Goal: Task Accomplishment & Management: Manage account settings

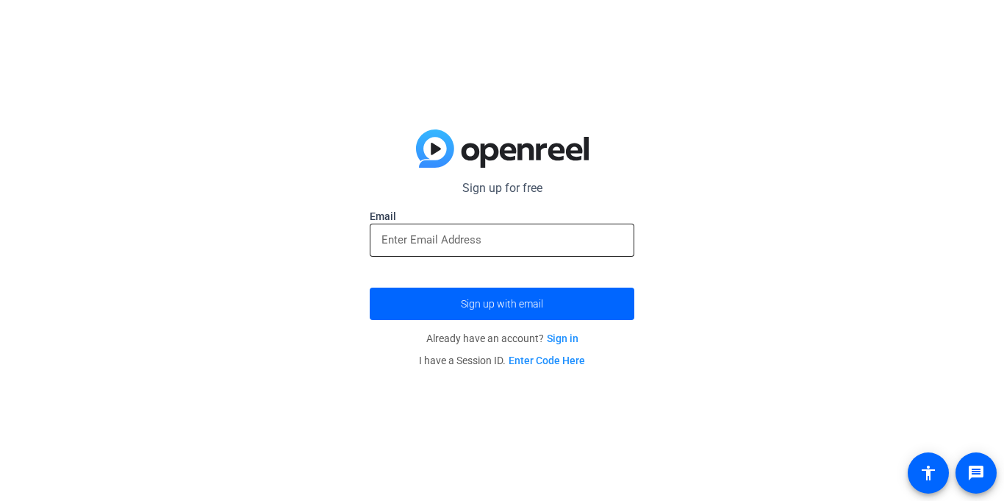
click at [403, 231] on input "email" at bounding box center [502, 240] width 241 height 18
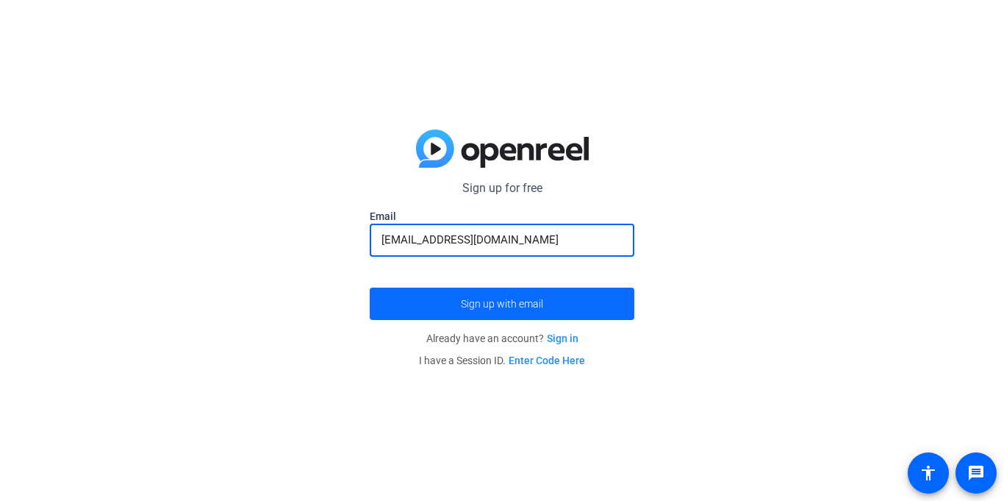
type input "[EMAIL_ADDRESS][DOMAIN_NAME]"
click at [561, 293] on span "submit" at bounding box center [502, 303] width 265 height 35
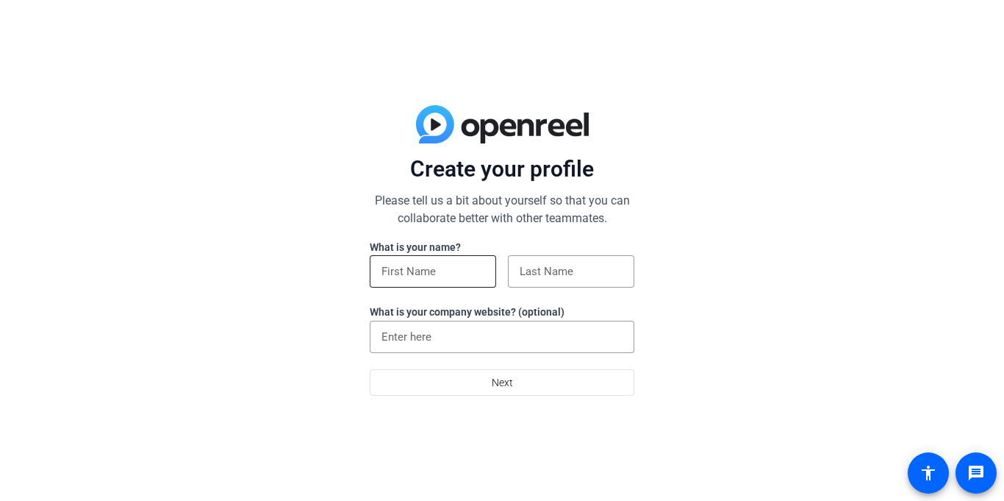
click at [434, 268] on input at bounding box center [433, 271] width 103 height 18
type input "Jaxson"
click at [559, 265] on input at bounding box center [571, 271] width 103 height 18
type input "[PERSON_NAME]"
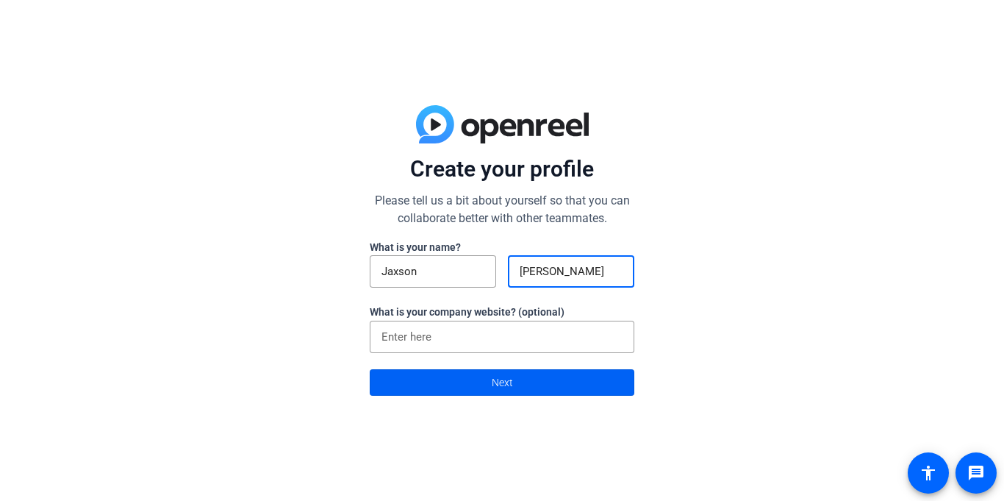
click at [469, 379] on span at bounding box center [502, 382] width 263 height 35
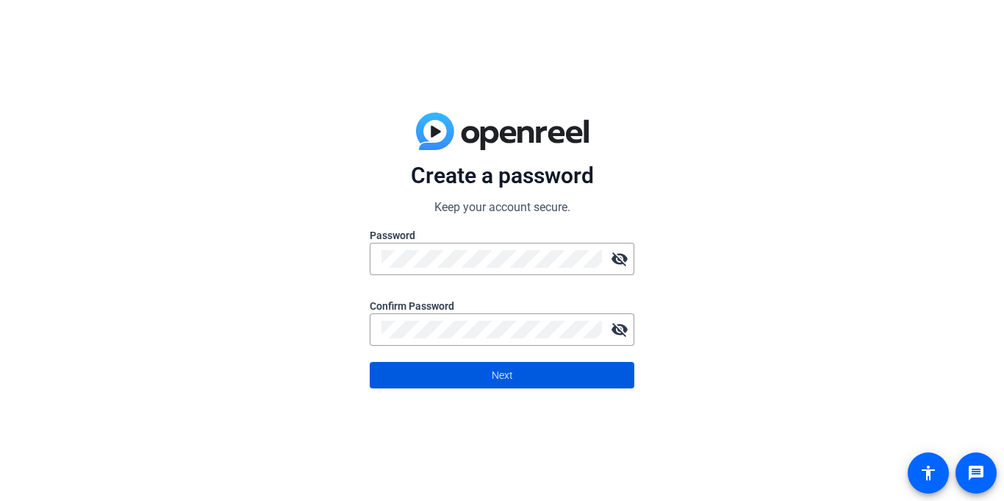
click at [504, 383] on span "Next" at bounding box center [502, 375] width 21 height 28
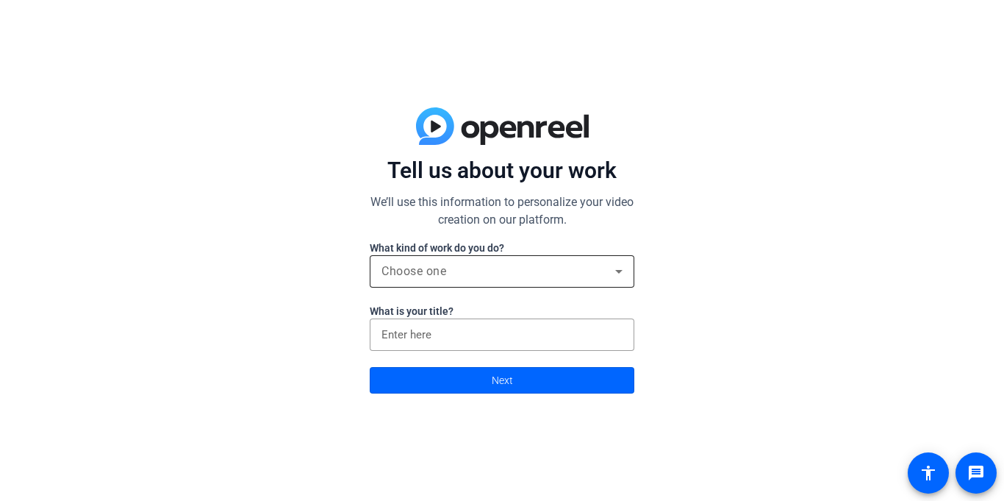
click at [513, 272] on div "Choose one" at bounding box center [499, 271] width 234 height 18
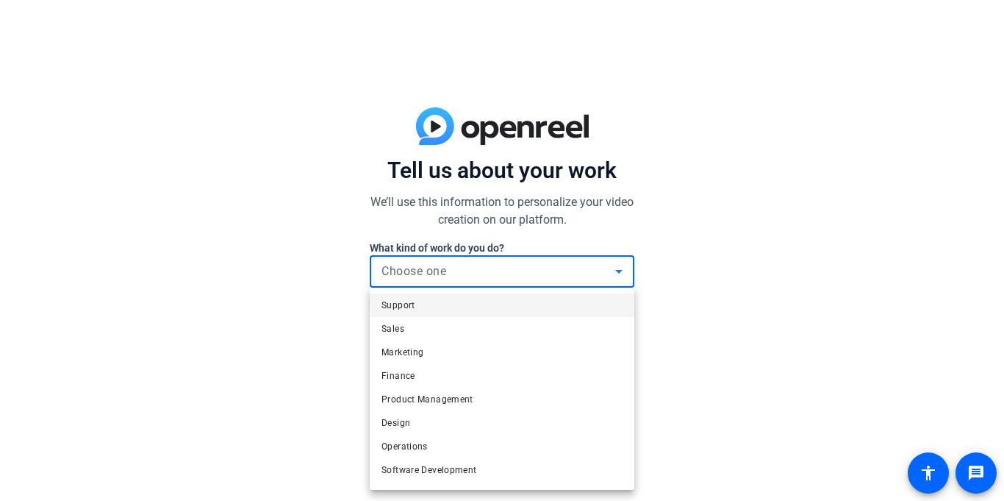
click at [396, 312] on span "Support" at bounding box center [399, 305] width 34 height 18
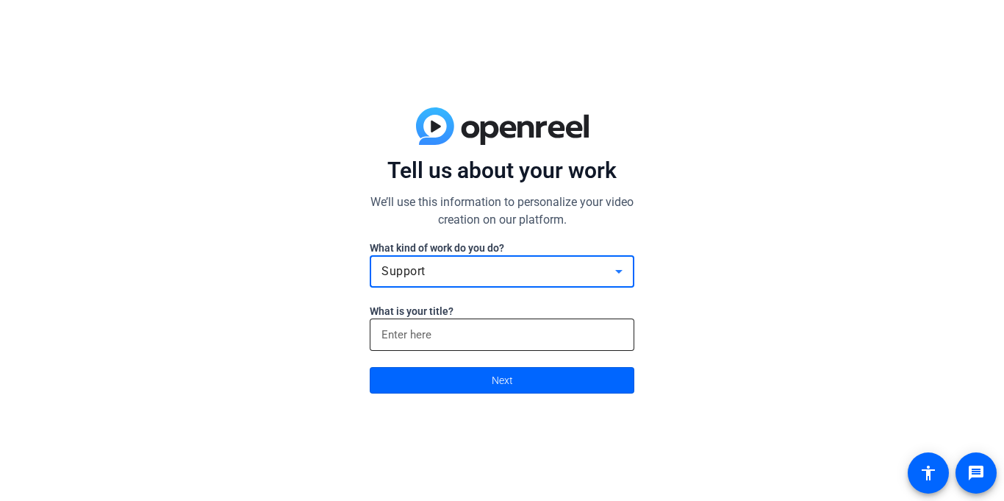
click at [393, 330] on input at bounding box center [502, 335] width 241 height 18
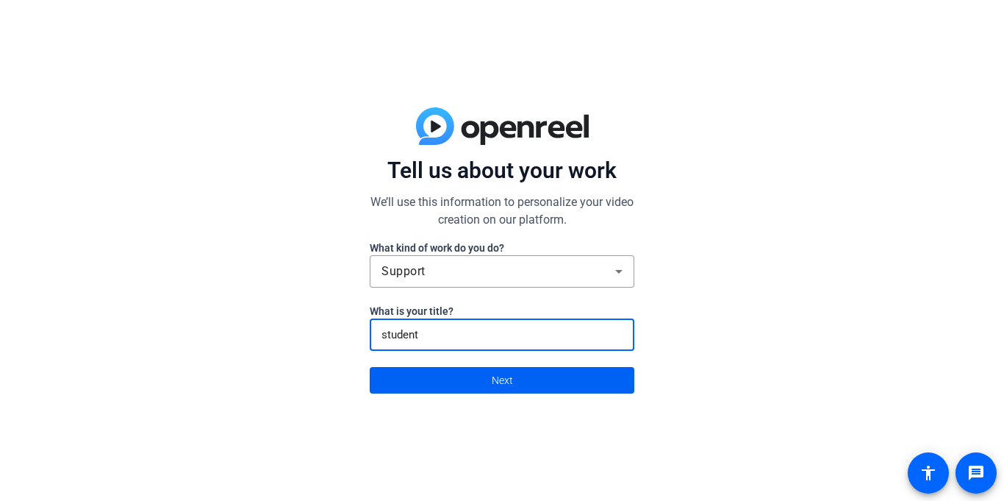
type input "student"
click at [461, 393] on span at bounding box center [502, 379] width 263 height 35
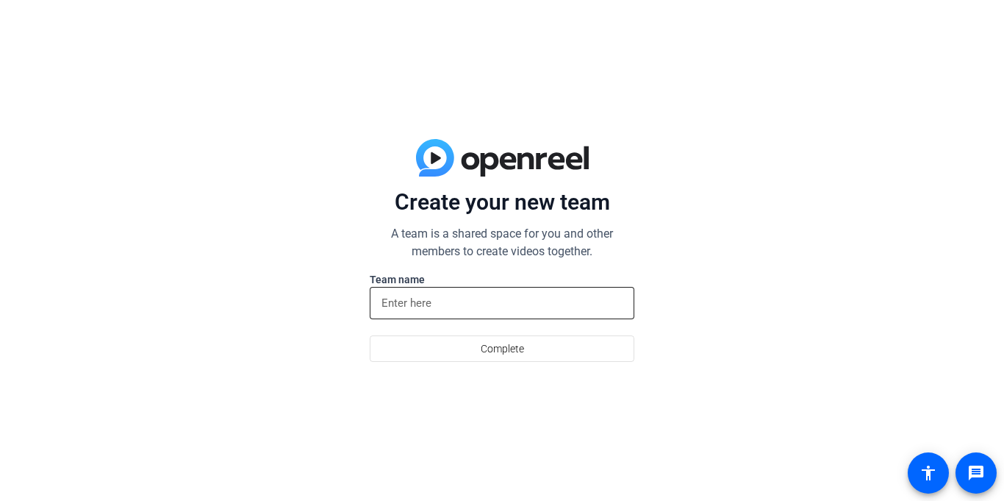
click at [461, 297] on input at bounding box center [502, 303] width 241 height 18
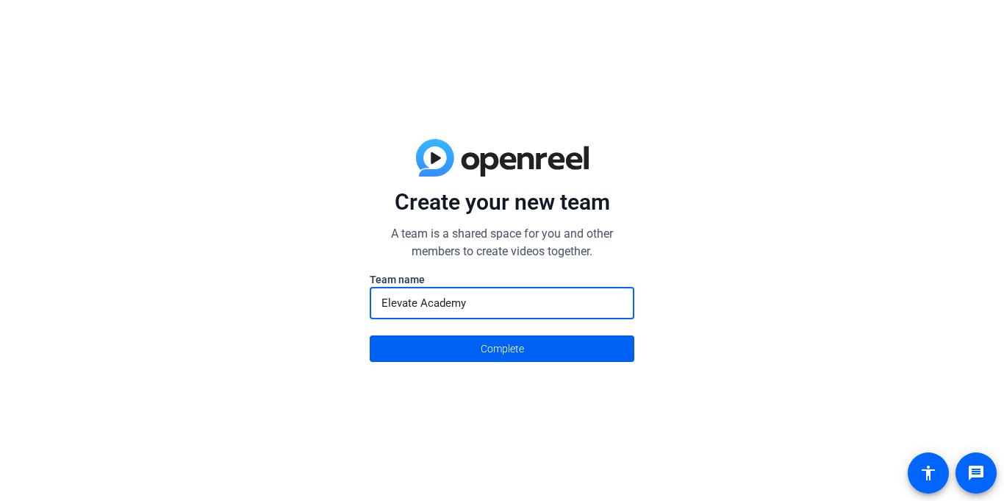
type input "Elevate Academy"
click at [487, 341] on span "Complete" at bounding box center [502, 348] width 43 height 28
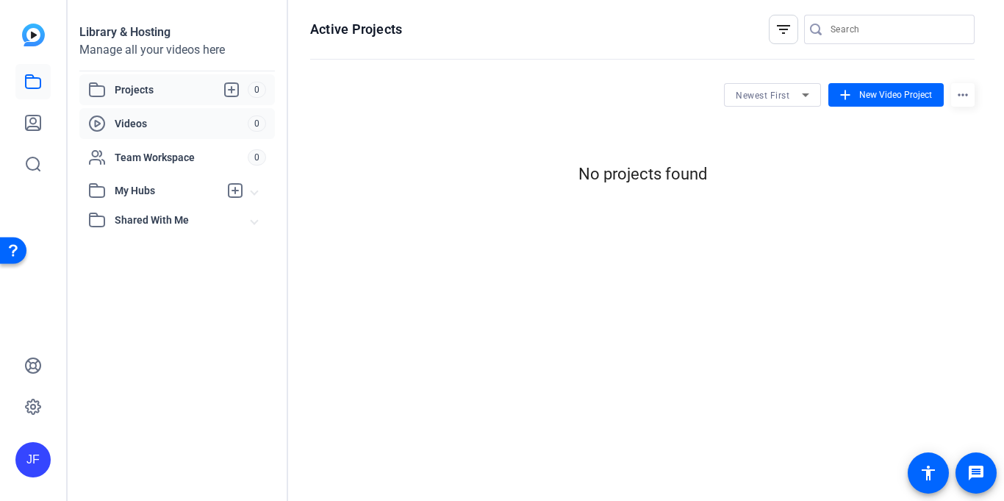
click at [171, 133] on div "Videos 0" at bounding box center [177, 123] width 196 height 31
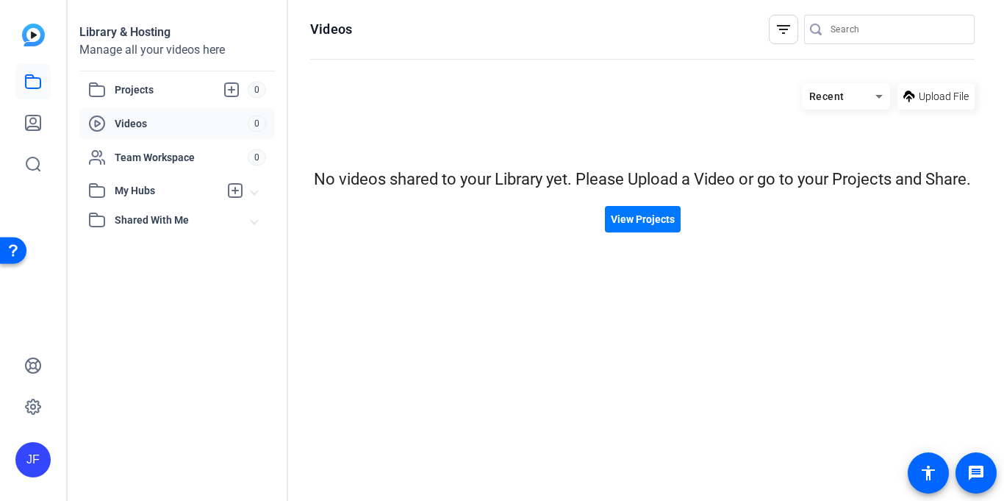
click at [159, 128] on span "Videos" at bounding box center [181, 123] width 133 height 15
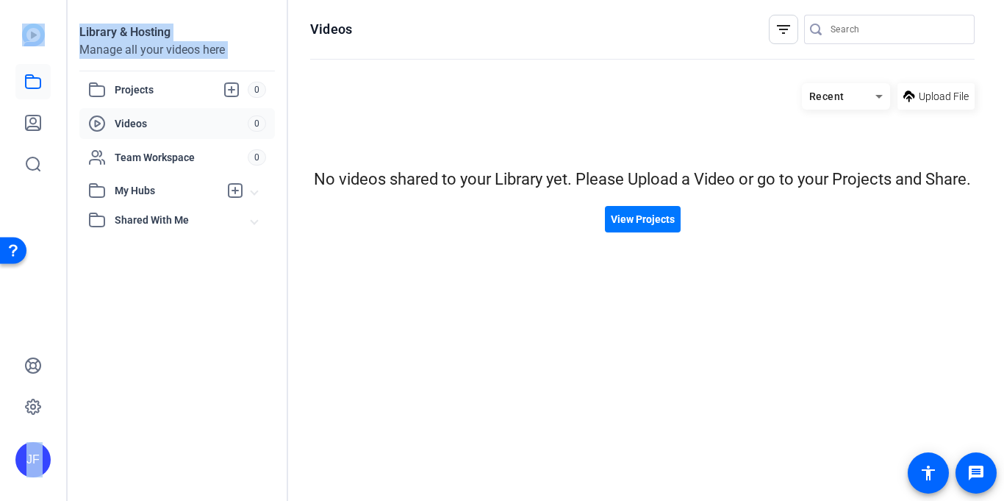
drag, startPoint x: 68, startPoint y: 85, endPoint x: 43, endPoint y: 42, distance: 50.4
click at [43, 42] on mat-sidenav-container "JF Library & Hosting Manage all your videos here Projects 0 Videos 0 Team Works…" at bounding box center [502, 250] width 1004 height 501
click at [41, 42] on img at bounding box center [33, 35] width 23 height 23
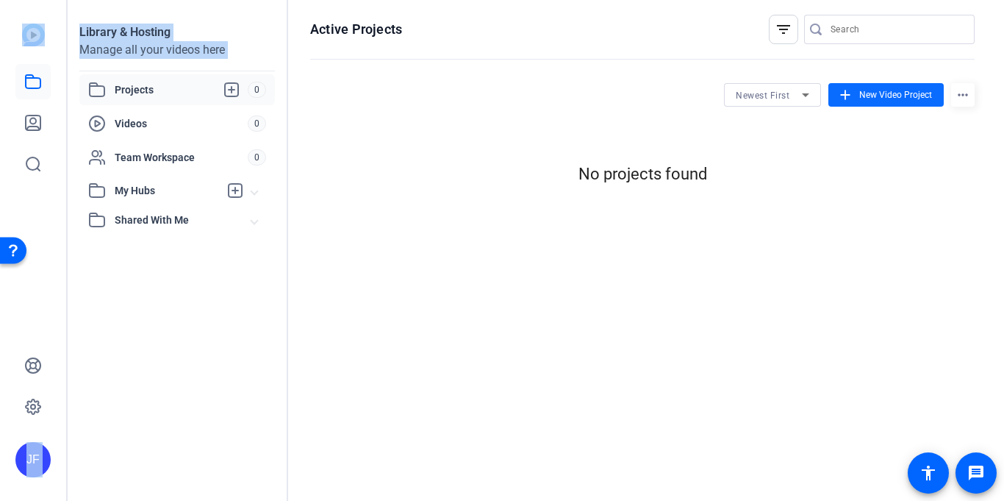
click at [872, 102] on span at bounding box center [886, 94] width 115 height 35
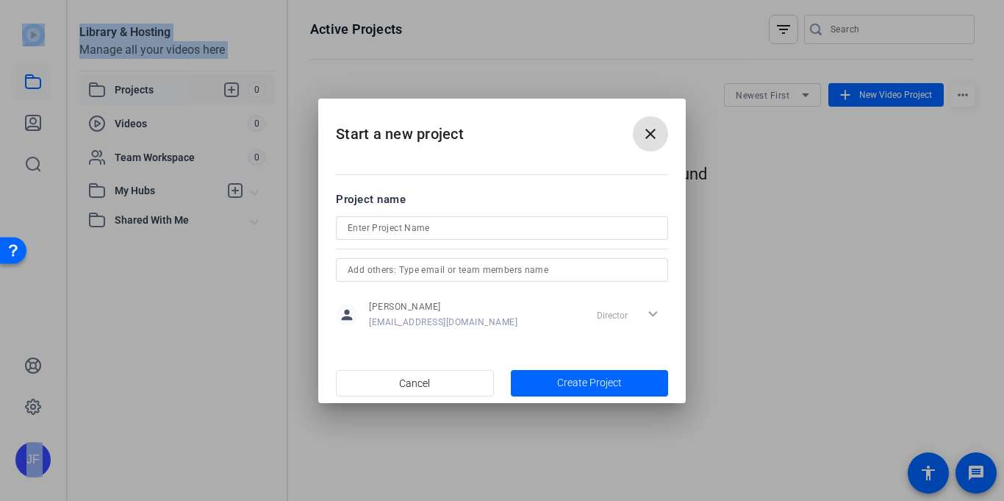
click at [455, 223] on input at bounding box center [502, 228] width 309 height 18
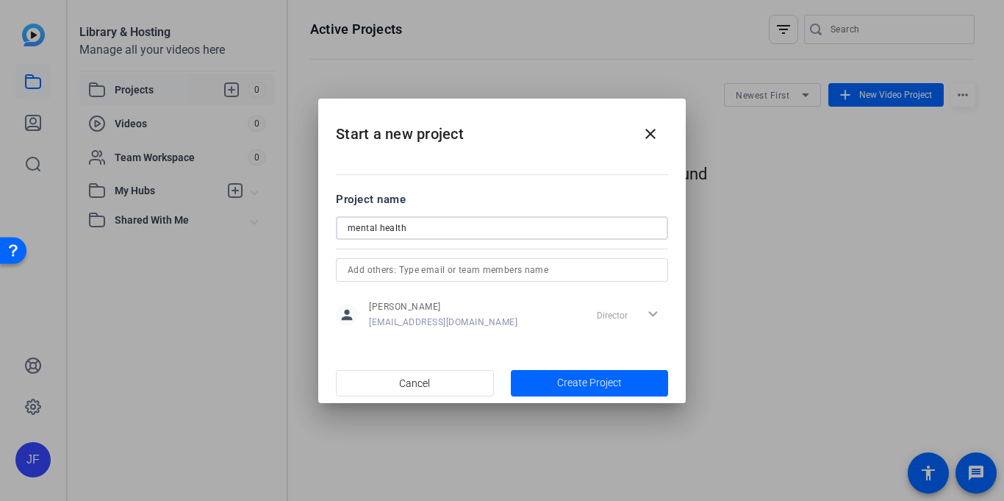
type input "mental health"
click at [482, 265] on input "text" at bounding box center [502, 270] width 309 height 18
click at [557, 384] on span "button" at bounding box center [590, 382] width 158 height 35
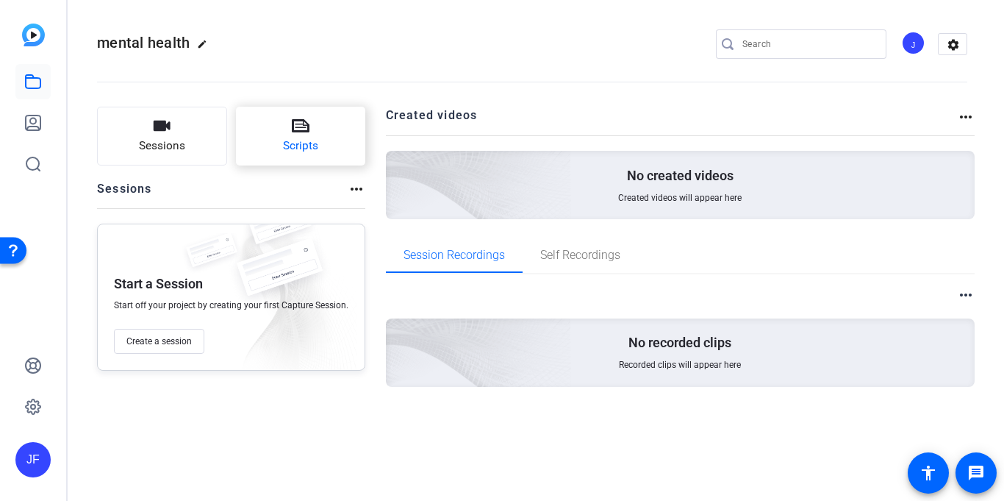
click at [310, 126] on button "Scripts" at bounding box center [301, 136] width 130 height 59
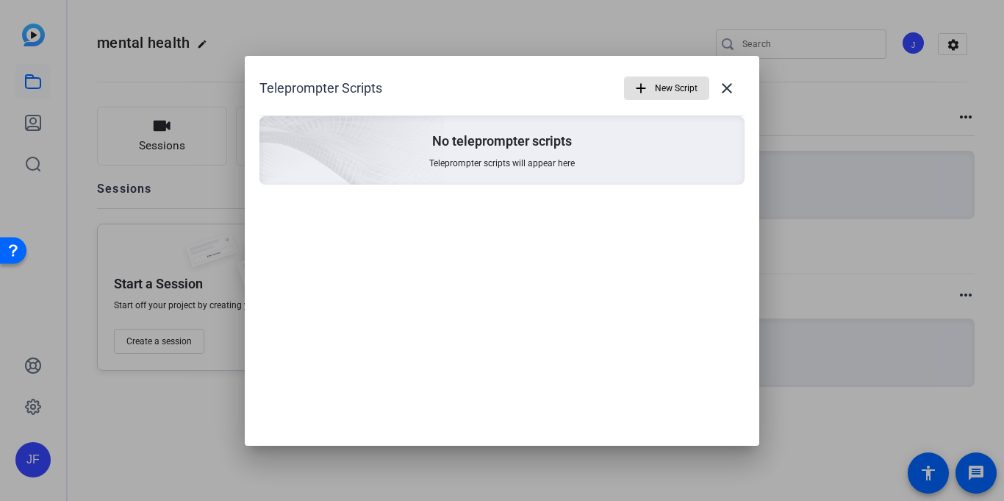
click at [490, 217] on div "Teleprompter Scripts add New Script close No teleprompter scripts Teleprompter …" at bounding box center [502, 251] width 515 height 390
click at [695, 62] on div "Teleprompter Scripts add New Script close No teleprompter scripts Teleprompter …" at bounding box center [502, 128] width 515 height 144
click at [658, 83] on span "New Script" at bounding box center [676, 88] width 43 height 28
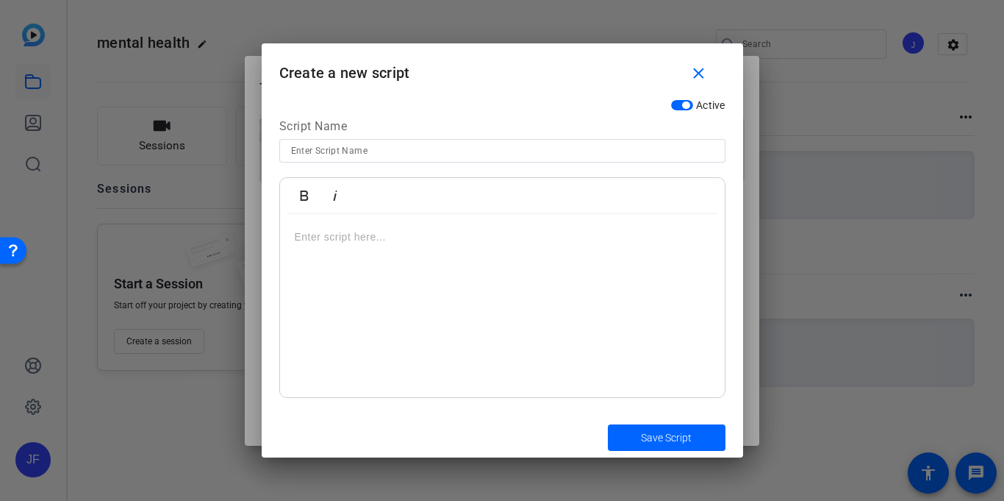
click at [309, 148] on input at bounding box center [502, 151] width 423 height 18
type input "Mental Health"
click at [427, 235] on p at bounding box center [502, 237] width 415 height 16
click at [692, 69] on mat-icon "close" at bounding box center [699, 74] width 18 height 18
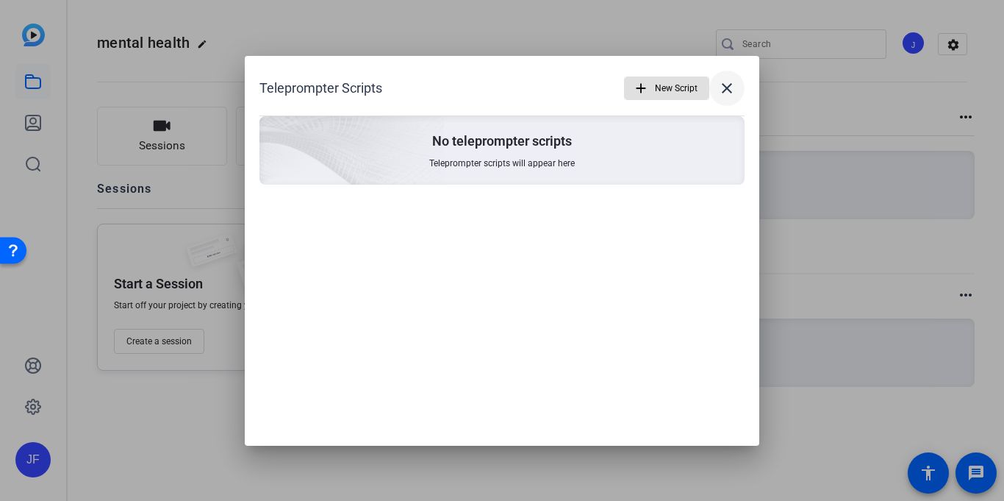
click at [730, 92] on mat-icon "close" at bounding box center [727, 88] width 18 height 18
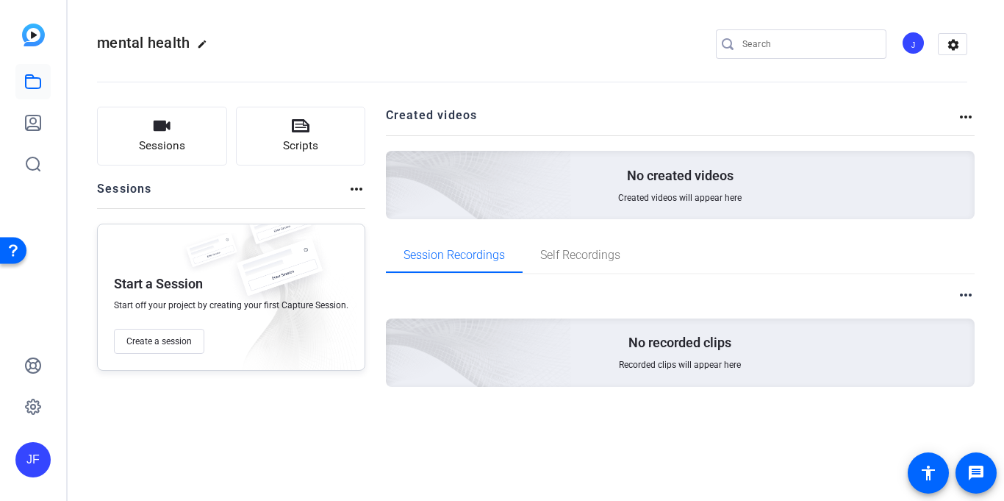
click at [963, 116] on mat-icon "more_horiz" at bounding box center [966, 117] width 18 height 18
click at [963, 116] on div at bounding box center [502, 250] width 1004 height 501
click at [29, 118] on icon at bounding box center [33, 123] width 18 height 18
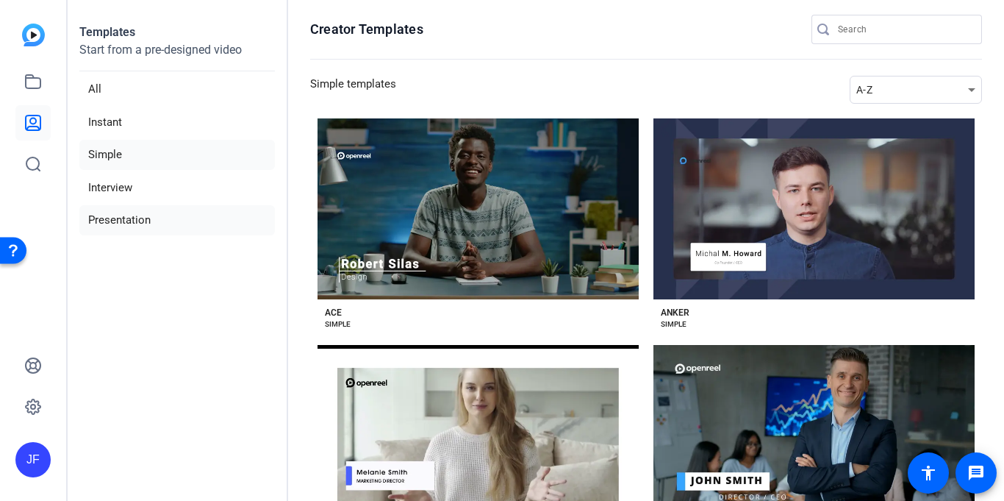
click at [107, 222] on li "Presentation" at bounding box center [177, 220] width 196 height 30
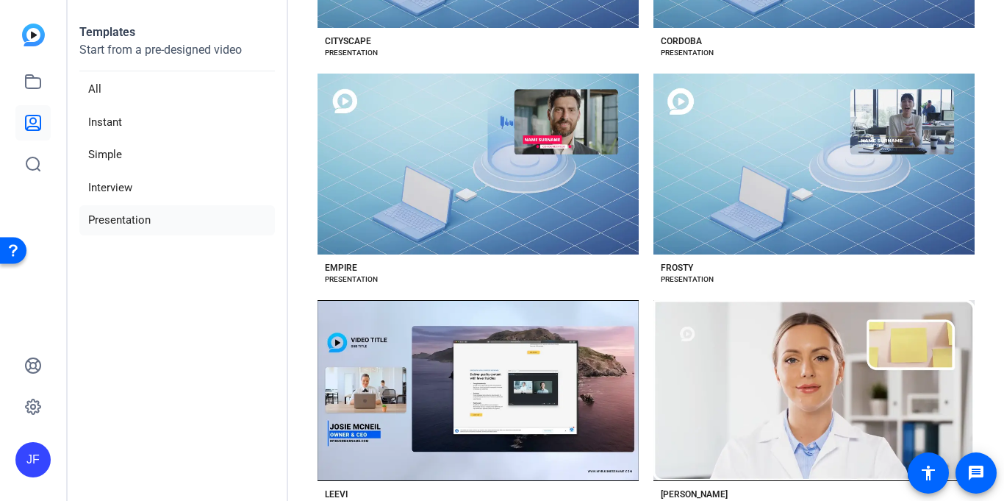
click at [452, 145] on div "Preview Empire" at bounding box center [478, 164] width 321 height 181
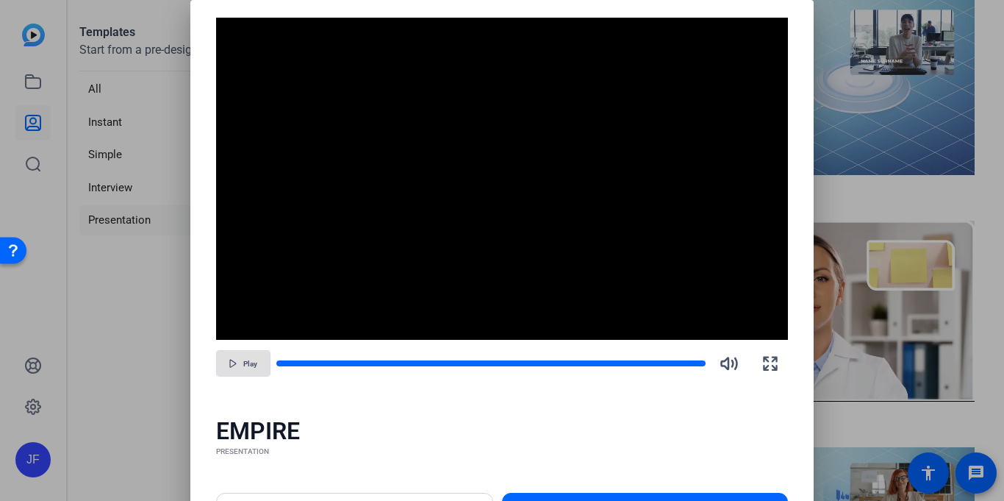
scroll to position [1262, 0]
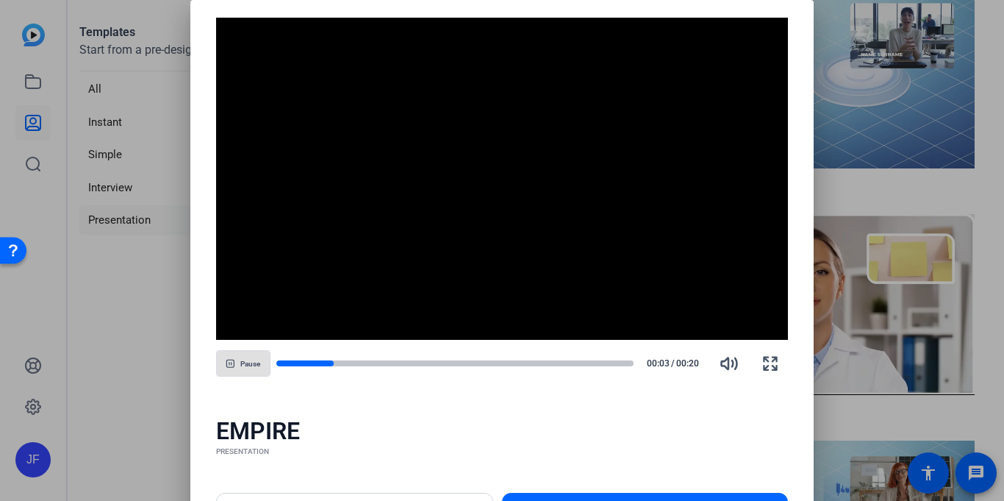
click at [120, 407] on div at bounding box center [502, 250] width 1004 height 501
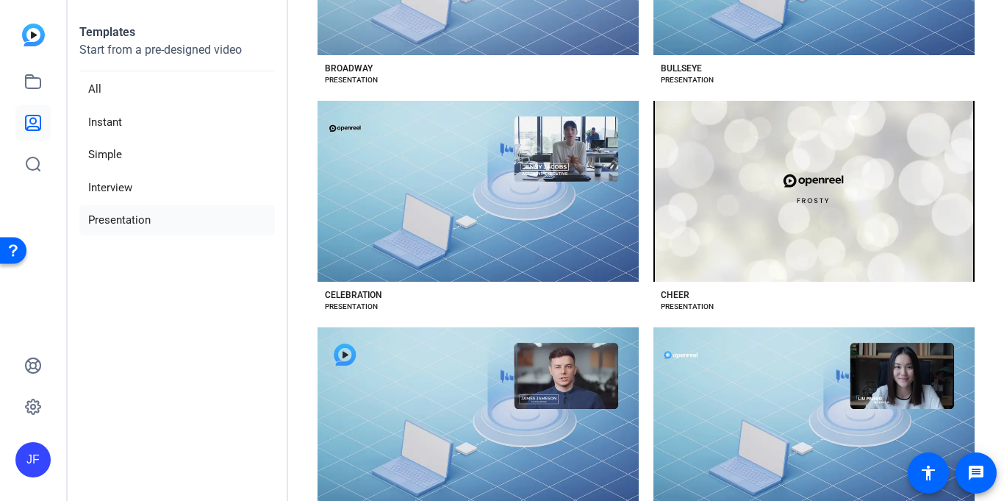
scroll to position [682, 0]
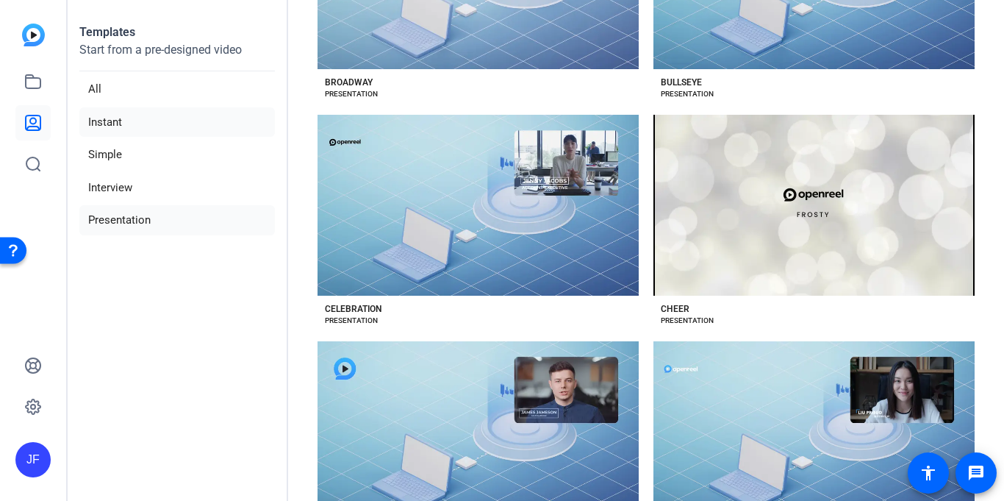
click at [121, 119] on li "Instant" at bounding box center [177, 122] width 196 height 30
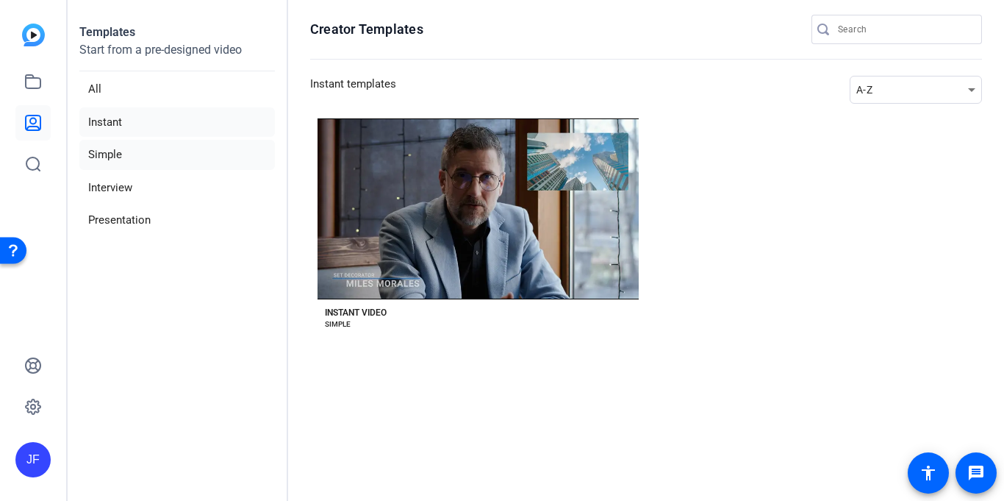
drag, startPoint x: 120, startPoint y: 137, endPoint x: 115, endPoint y: 157, distance: 20.3
click at [115, 157] on ul "All Instant Simple Interview Presentation" at bounding box center [177, 154] width 196 height 161
click at [115, 157] on li "Simple" at bounding box center [177, 155] width 196 height 30
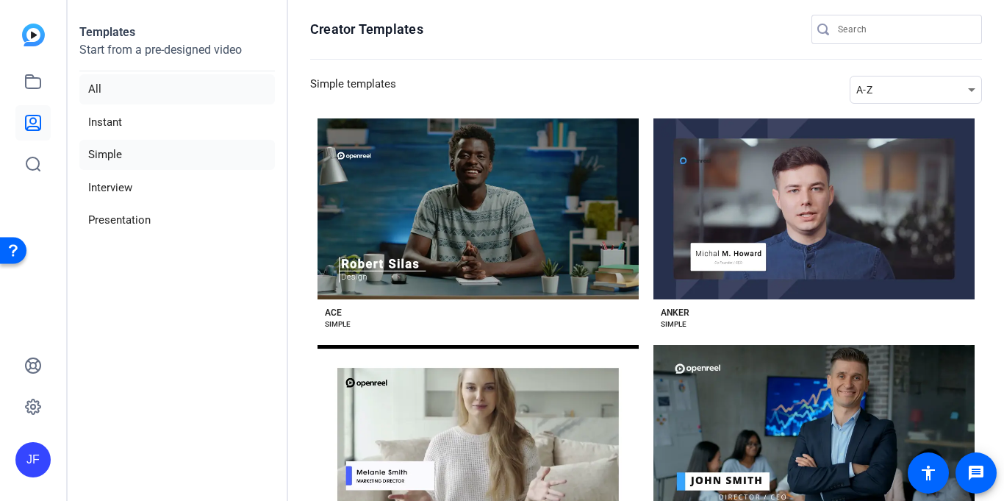
click at [185, 85] on li "All" at bounding box center [177, 89] width 196 height 30
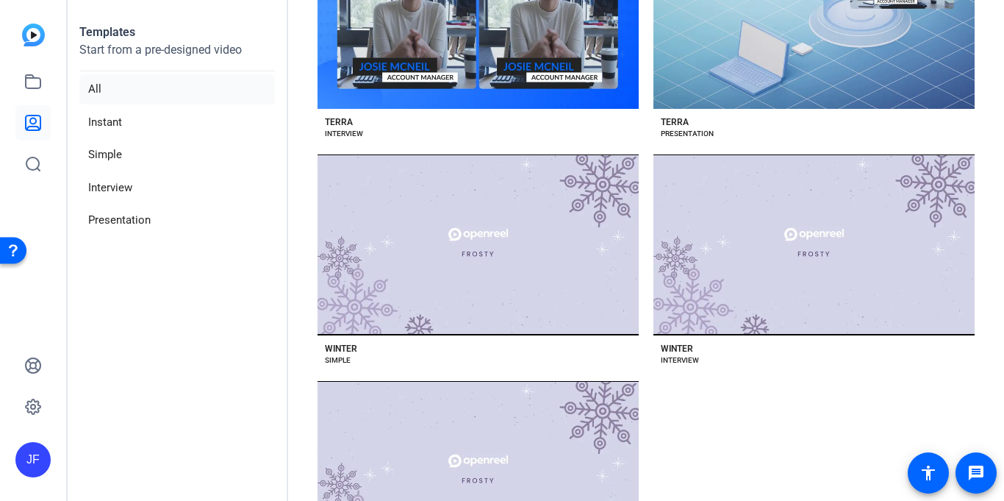
scroll to position [7338, 0]
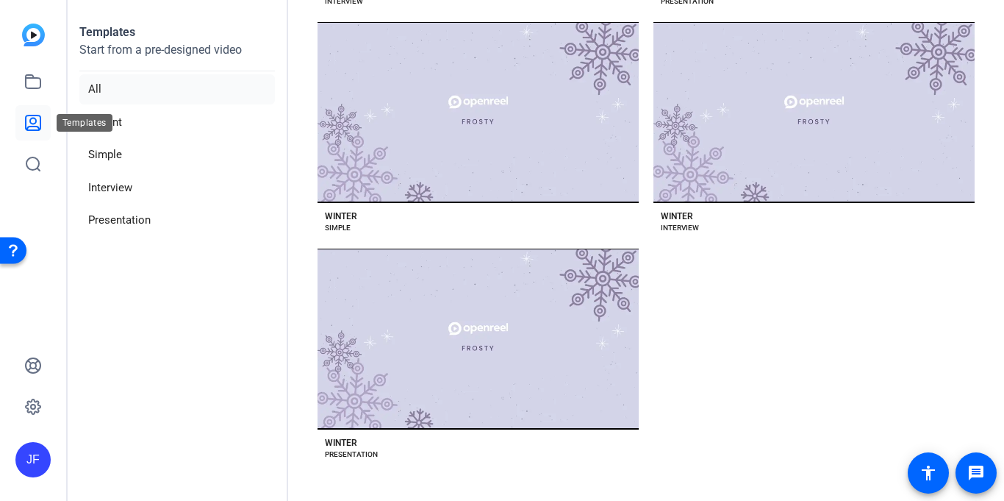
click at [28, 124] on icon at bounding box center [33, 123] width 18 height 18
click at [29, 162] on icon at bounding box center [33, 164] width 18 height 18
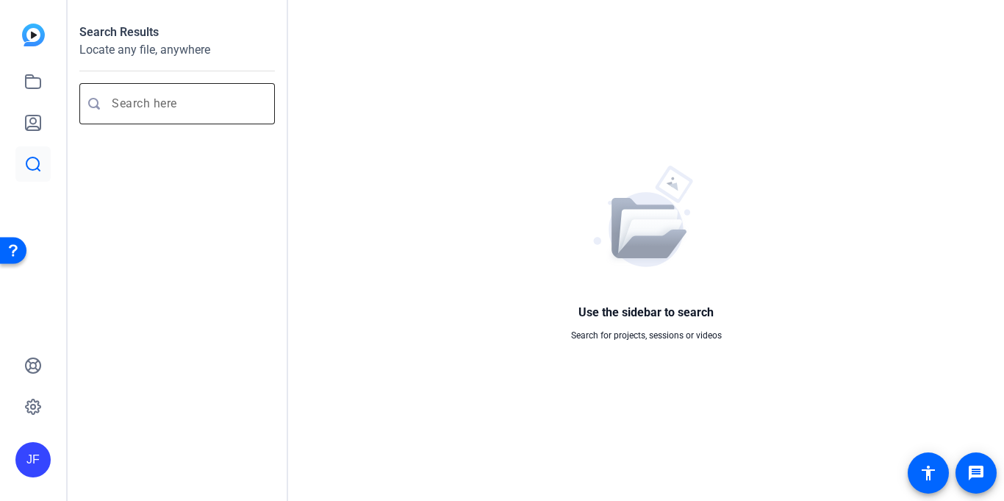
click at [154, 108] on input "Enter search query" at bounding box center [185, 104] width 146 height 18
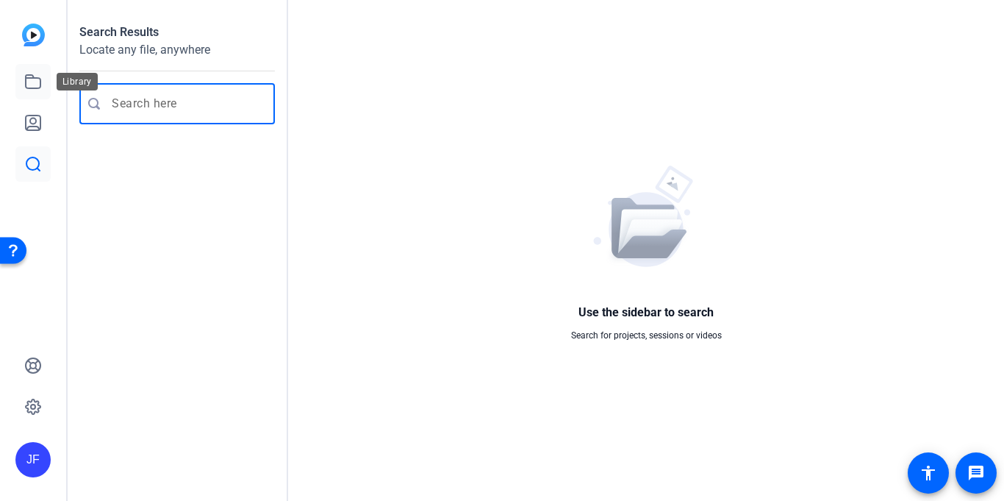
click at [35, 90] on link at bounding box center [32, 81] width 35 height 35
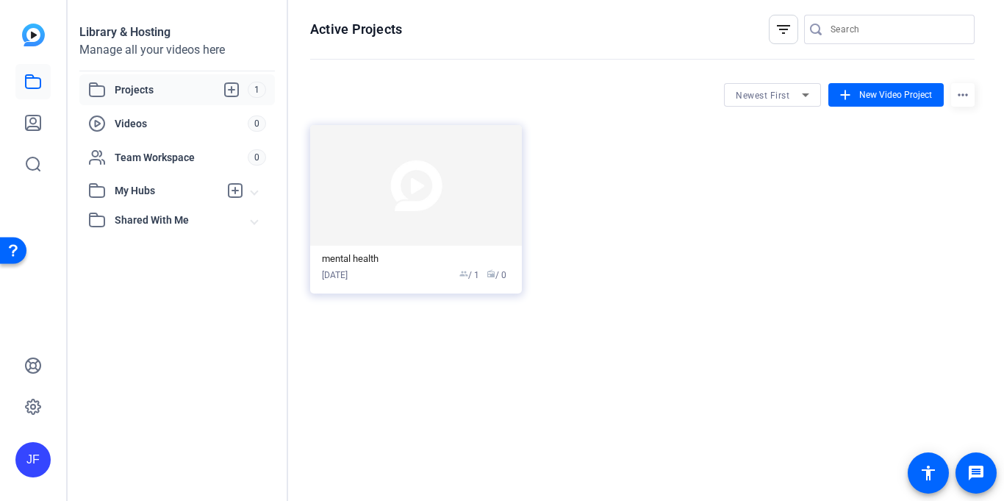
click at [174, 96] on span "Projects" at bounding box center [181, 90] width 133 height 18
click at [406, 223] on img at bounding box center [416, 185] width 212 height 121
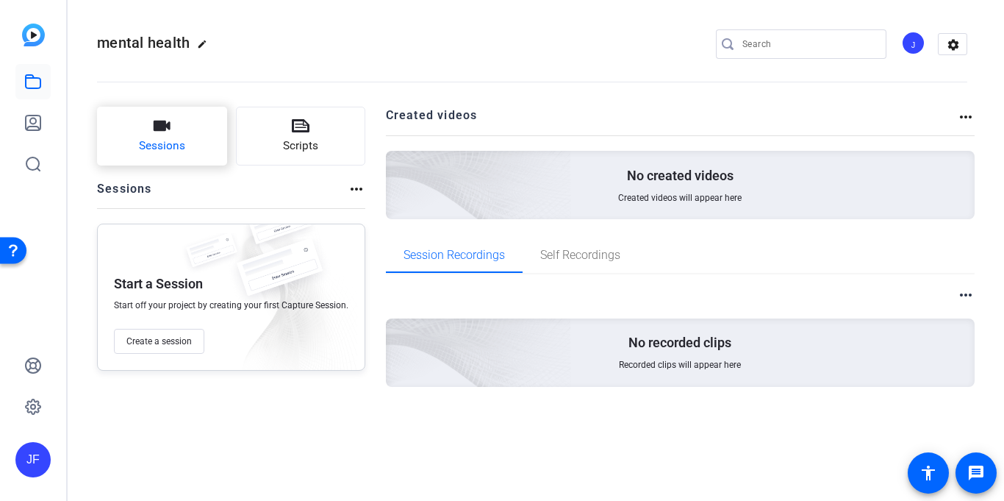
click at [176, 121] on button "Sessions" at bounding box center [162, 136] width 130 height 59
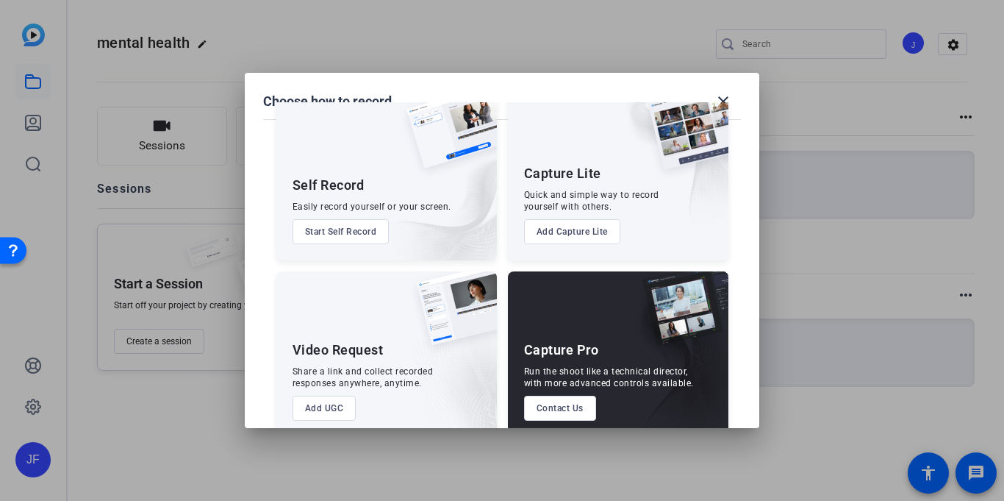
scroll to position [60, 0]
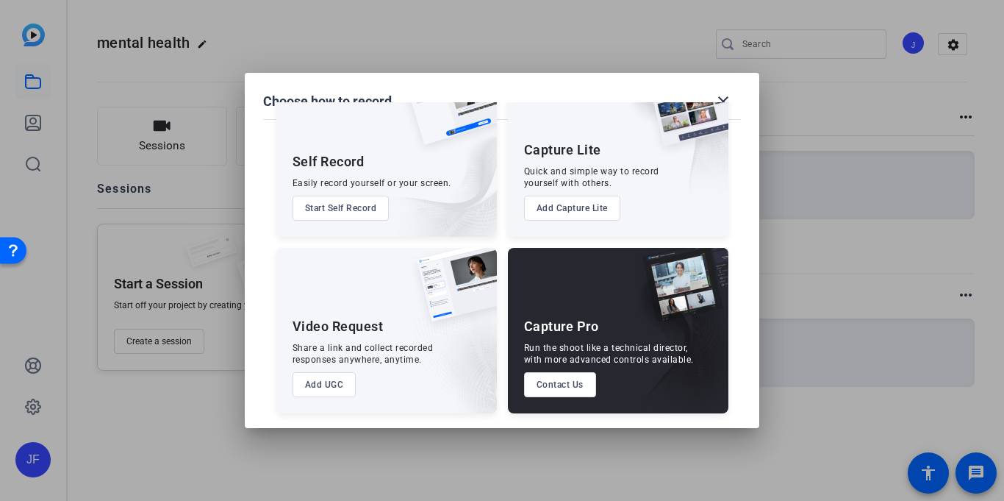
click at [315, 382] on button "Add UGC" at bounding box center [325, 384] width 64 height 25
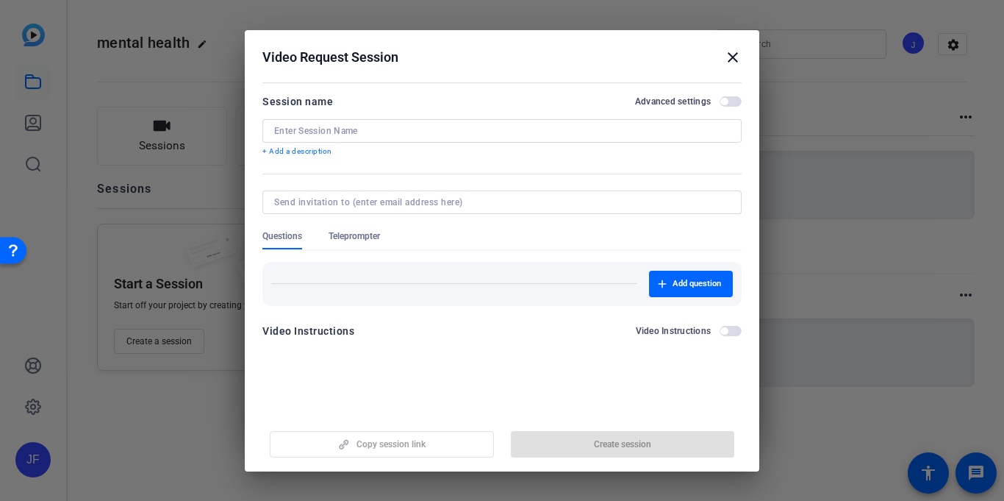
click at [348, 239] on span "Teleprompter" at bounding box center [354, 236] width 51 height 12
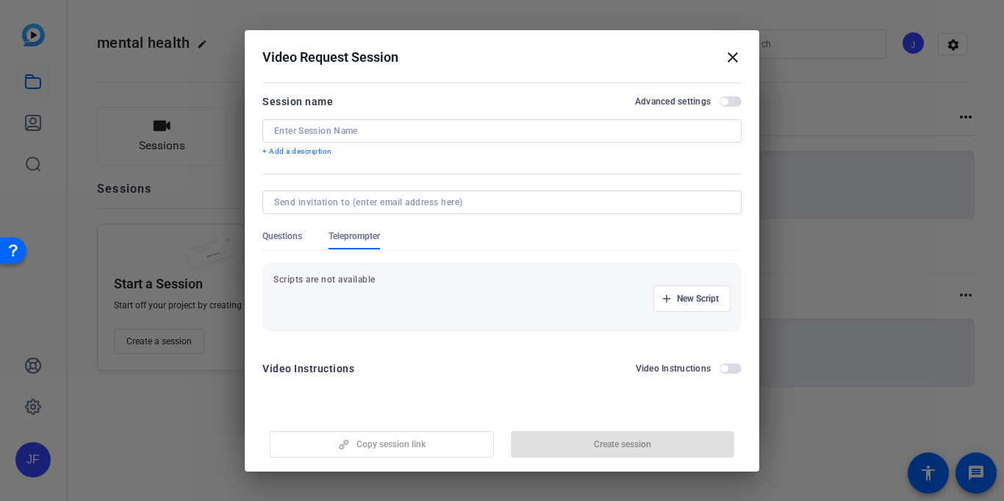
click at [279, 230] on span "Questions" at bounding box center [282, 236] width 40 height 12
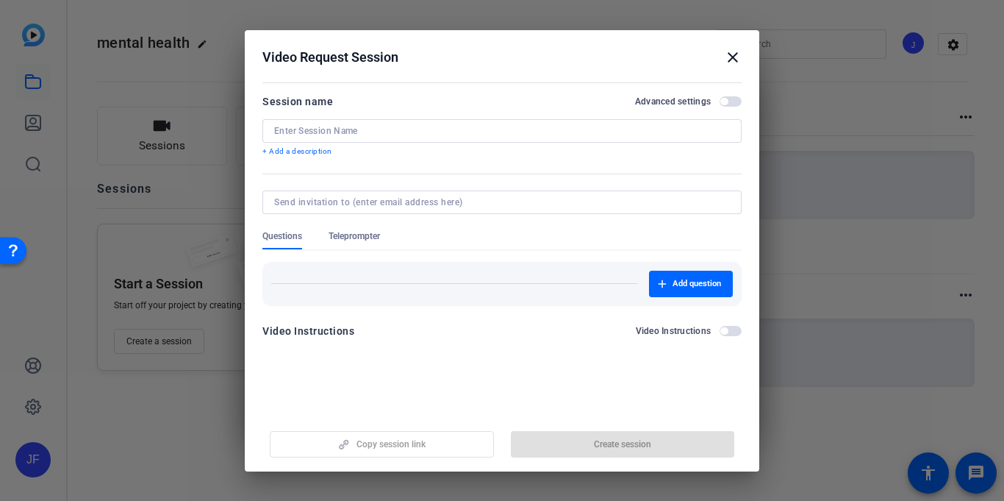
click at [726, 101] on span "button" at bounding box center [723, 101] width 7 height 7
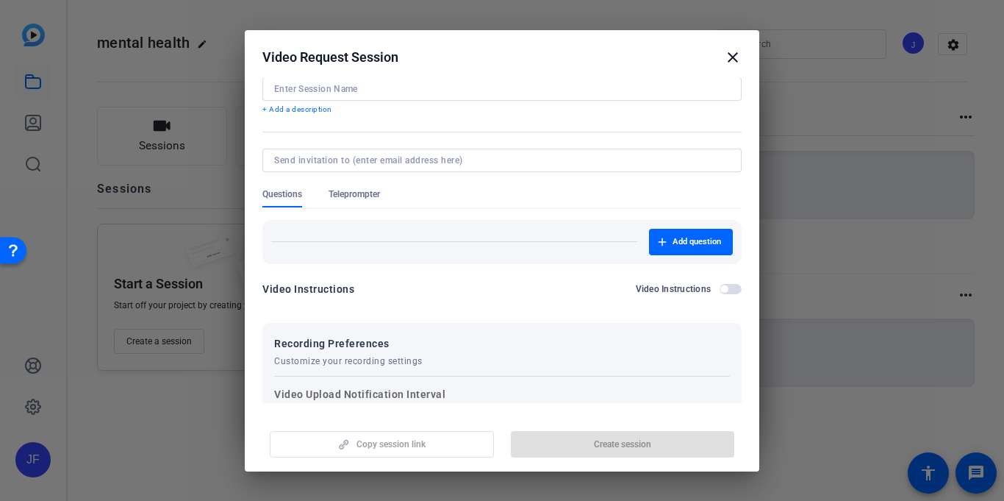
scroll to position [0, 0]
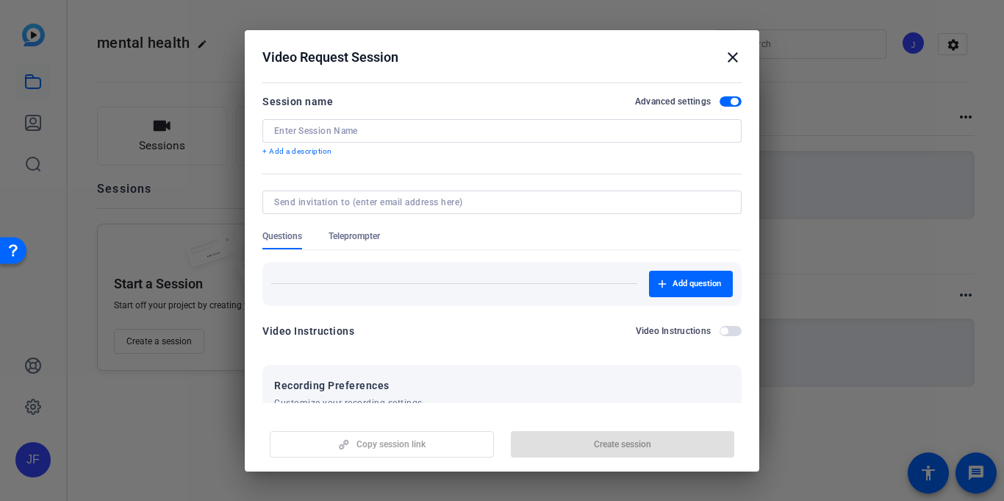
click at [728, 99] on span "button" at bounding box center [731, 101] width 22 height 10
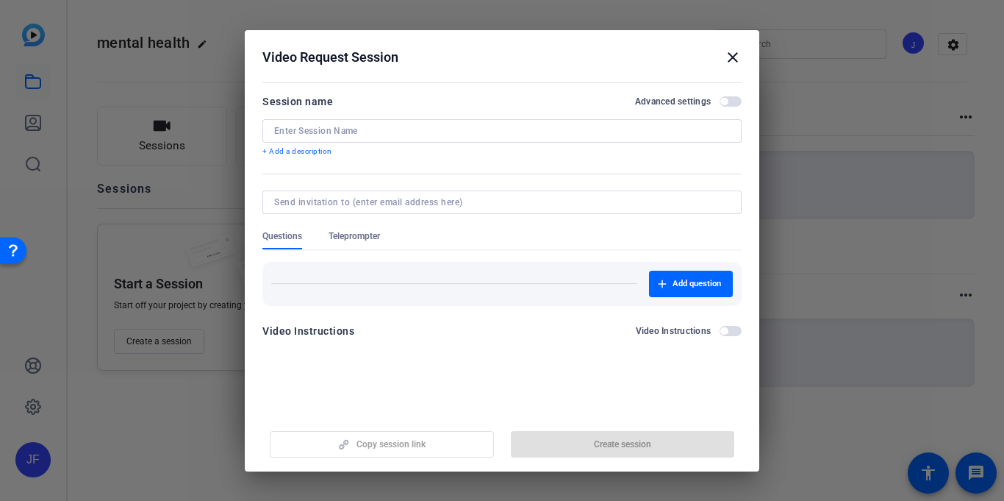
click at [731, 49] on mat-icon "close" at bounding box center [733, 58] width 18 height 18
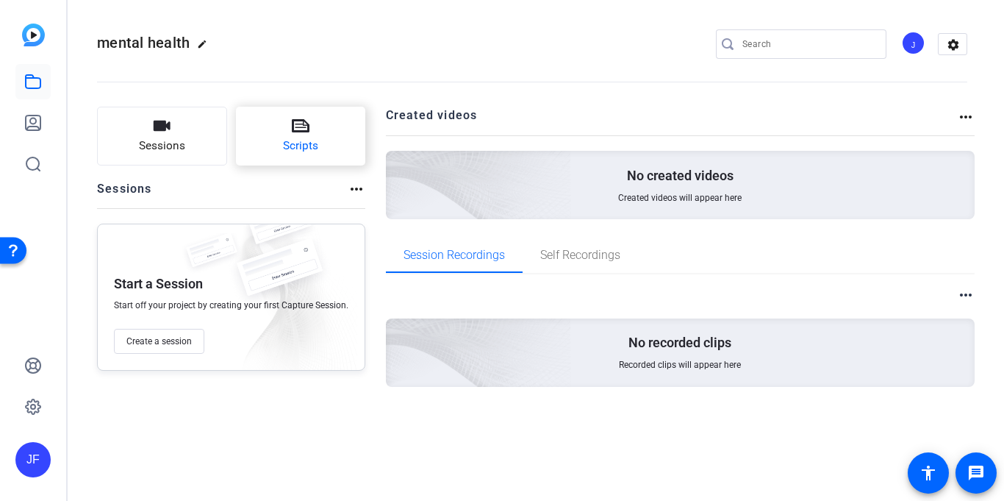
click at [311, 116] on button "Scripts" at bounding box center [301, 136] width 130 height 59
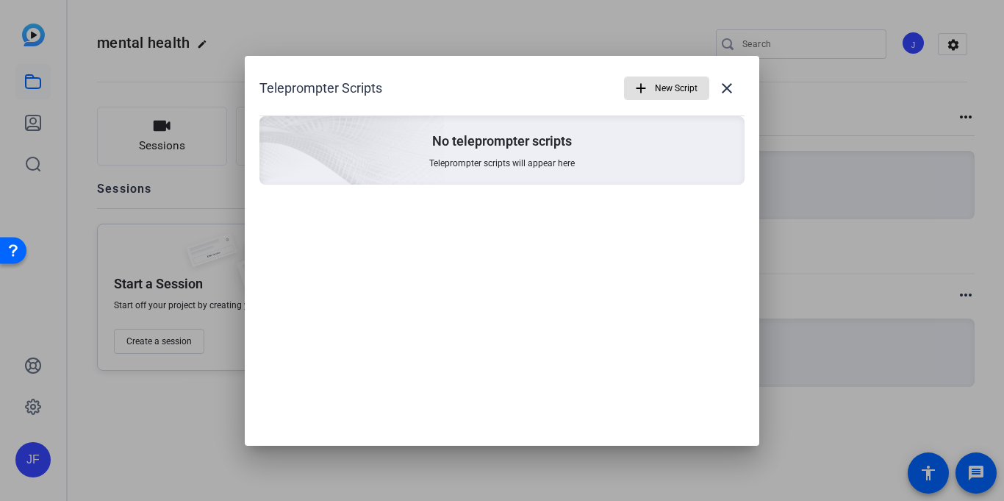
click at [644, 85] on mat-icon "add" at bounding box center [641, 88] width 16 height 16
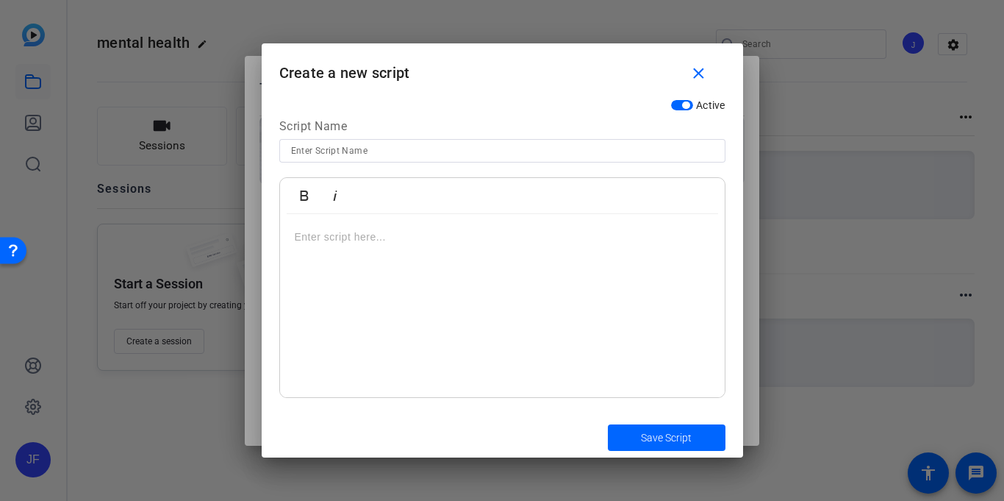
click at [329, 148] on input at bounding box center [502, 151] width 423 height 18
click at [692, 74] on mat-icon "close" at bounding box center [699, 74] width 18 height 18
